Goal: Check status: Check status

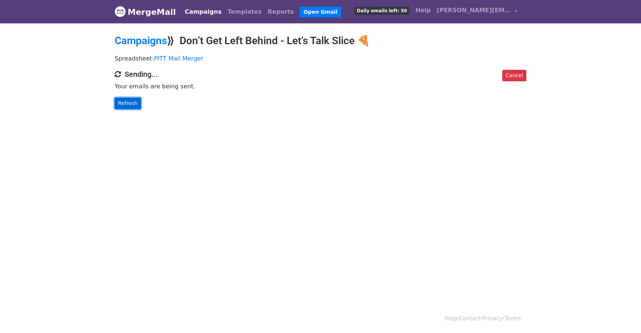
click at [133, 102] on link "Refresh" at bounding box center [128, 104] width 26 height 12
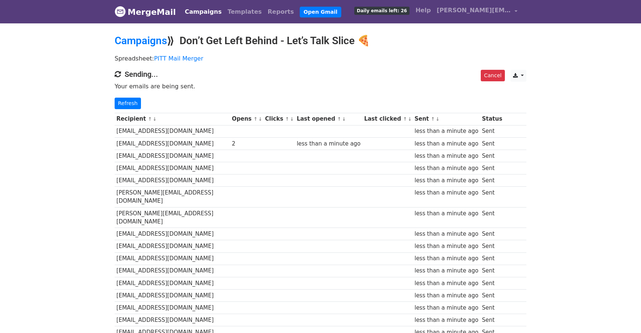
click at [258, 120] on link "↓" at bounding box center [260, 119] width 4 height 6
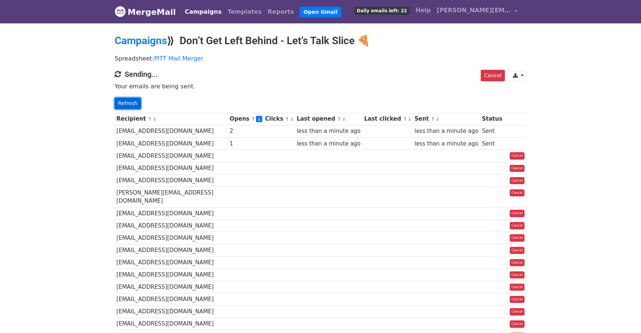
click at [117, 102] on link "Refresh" at bounding box center [128, 104] width 26 height 12
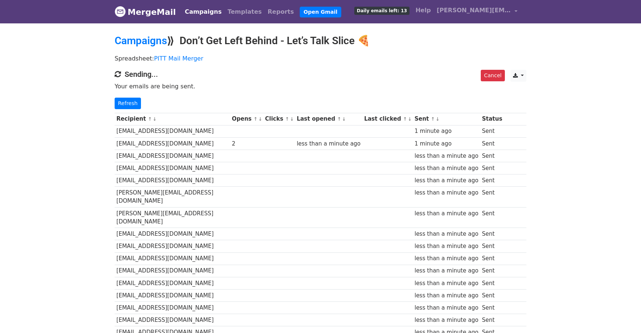
click at [258, 121] on link "↓" at bounding box center [260, 119] width 4 height 6
